Goal: Information Seeking & Learning: Learn about a topic

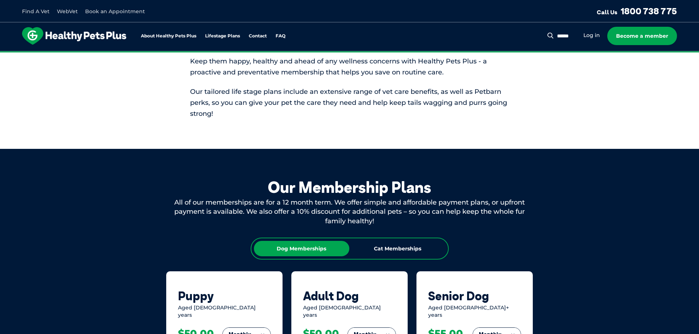
scroll to position [310, 0]
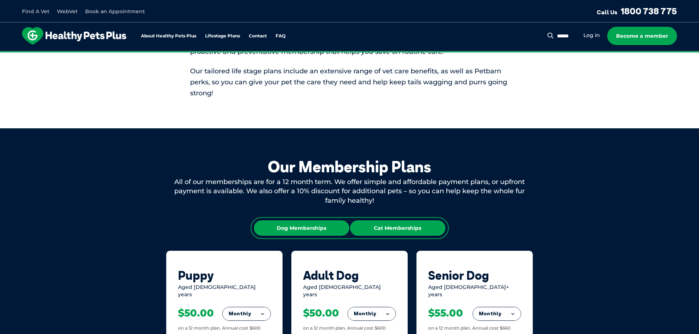
click at [393, 231] on div "Cat Memberships" at bounding box center [397, 228] width 95 height 15
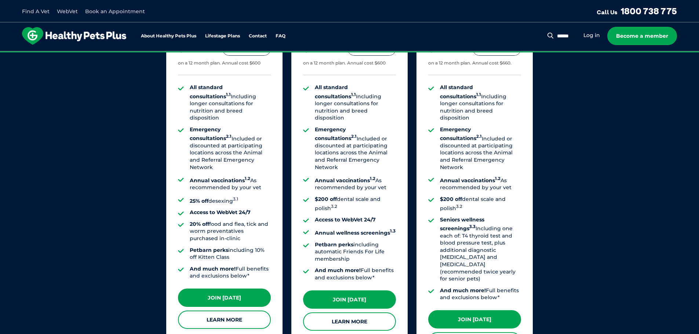
scroll to position [577, 0]
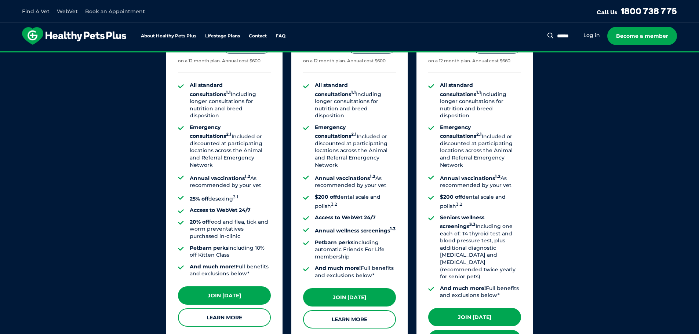
click at [472, 330] on link "Learn More" at bounding box center [474, 339] width 93 height 18
click at [345, 312] on link "Learn More" at bounding box center [349, 319] width 93 height 18
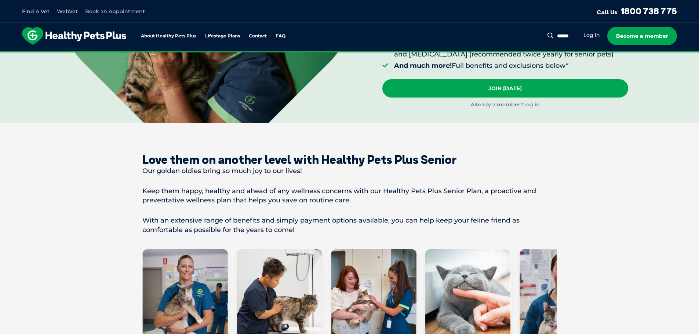
scroll to position [312, 0]
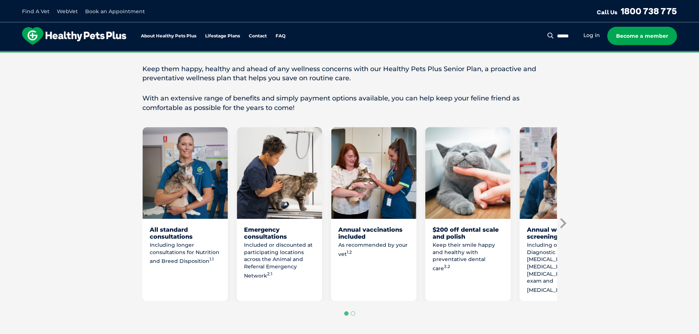
click at [565, 219] on icon "Next slide" at bounding box center [562, 223] width 11 height 11
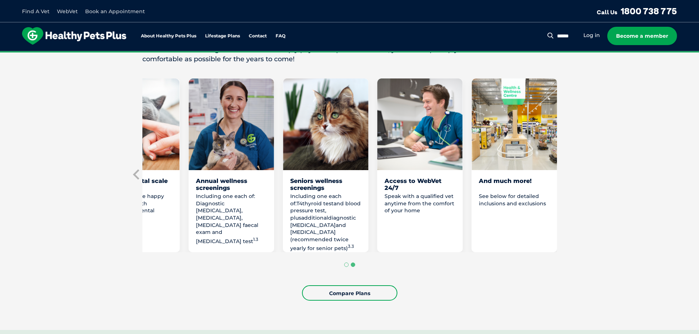
scroll to position [367, 0]
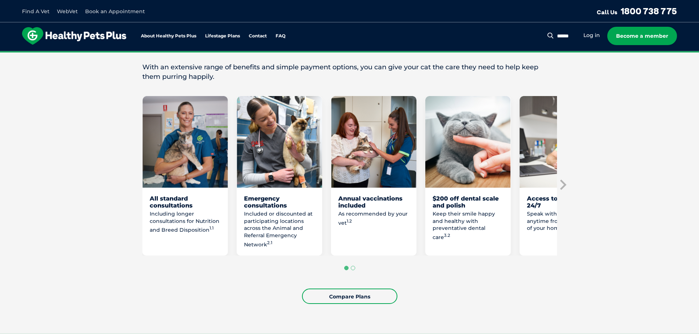
scroll to position [367, 0]
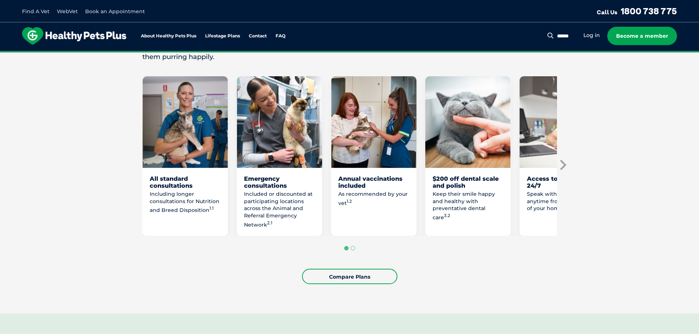
click at [562, 166] on icon "Next slide" at bounding box center [562, 165] width 11 height 11
